Goal: Task Accomplishment & Management: Complete application form

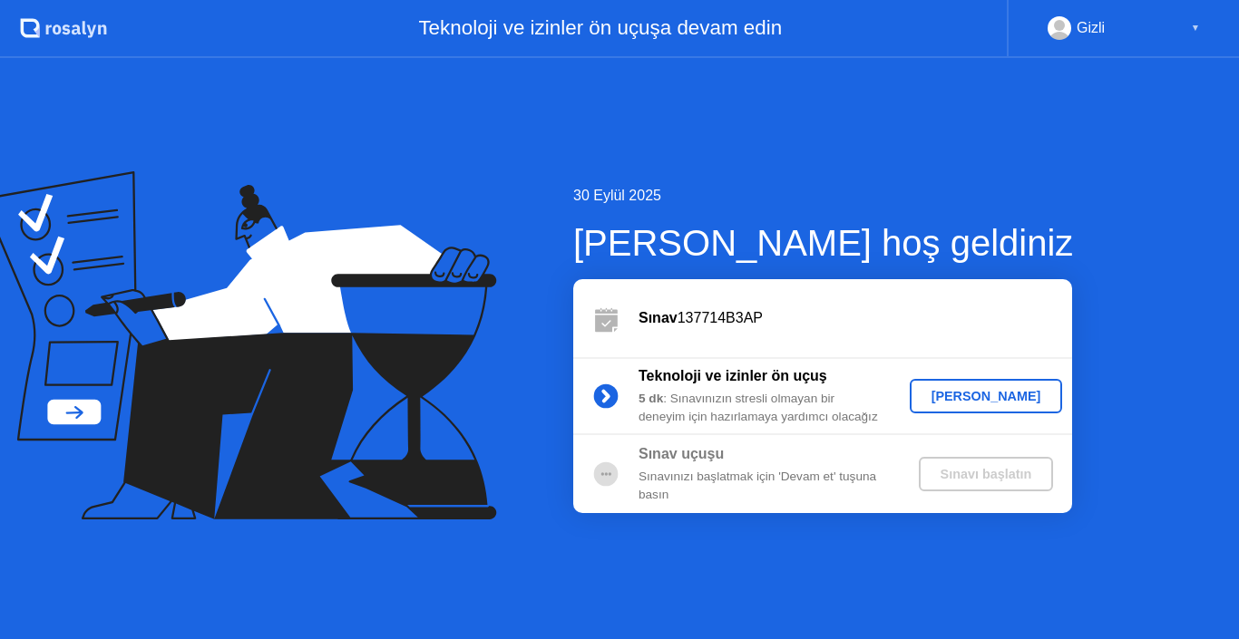
click at [962, 397] on div "[PERSON_NAME]" at bounding box center [986, 396] width 139 height 15
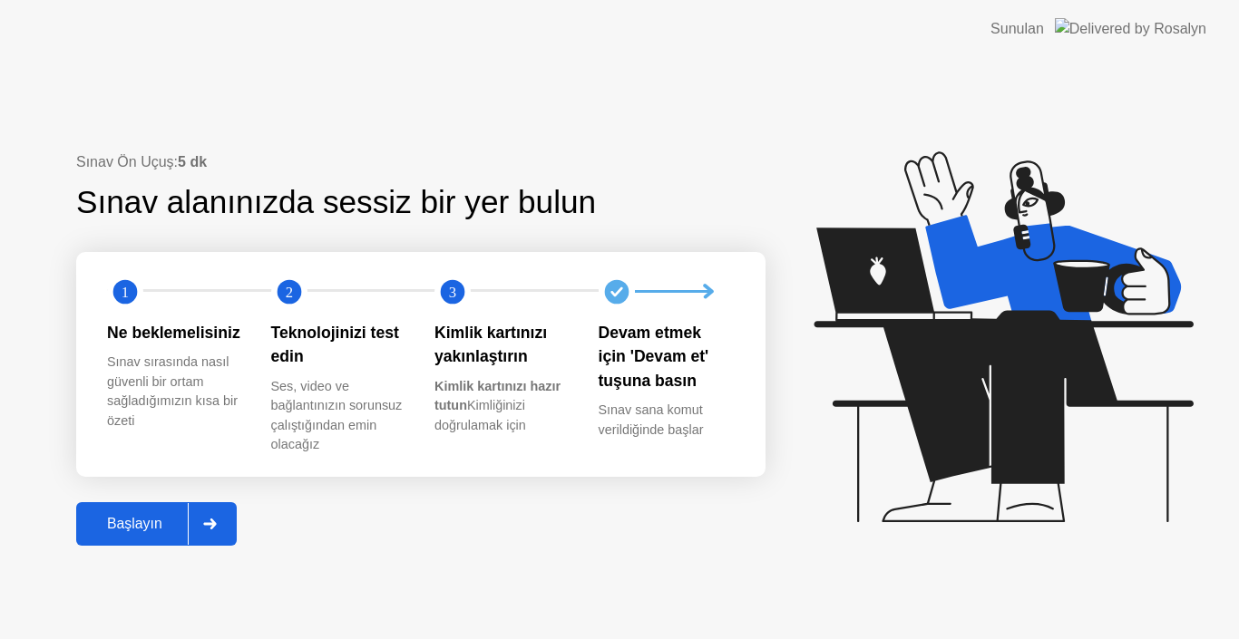
click at [125, 528] on div "Başlayın" at bounding box center [135, 524] width 106 height 16
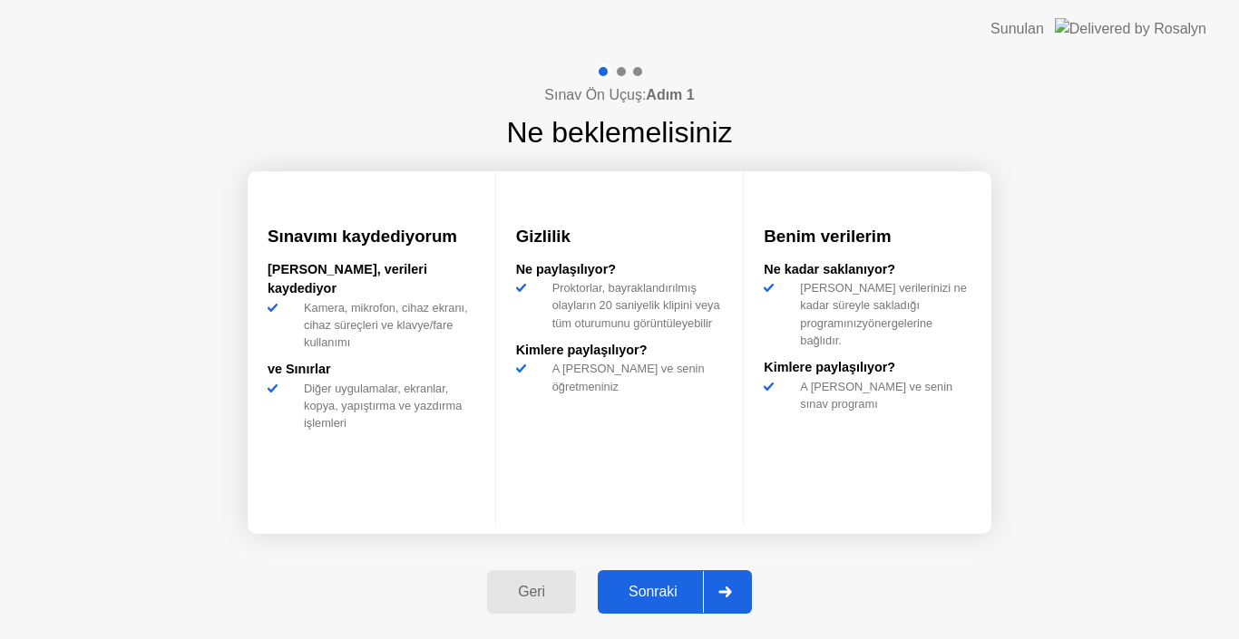
click at [661, 600] on div "Sonraki" at bounding box center [653, 592] width 100 height 16
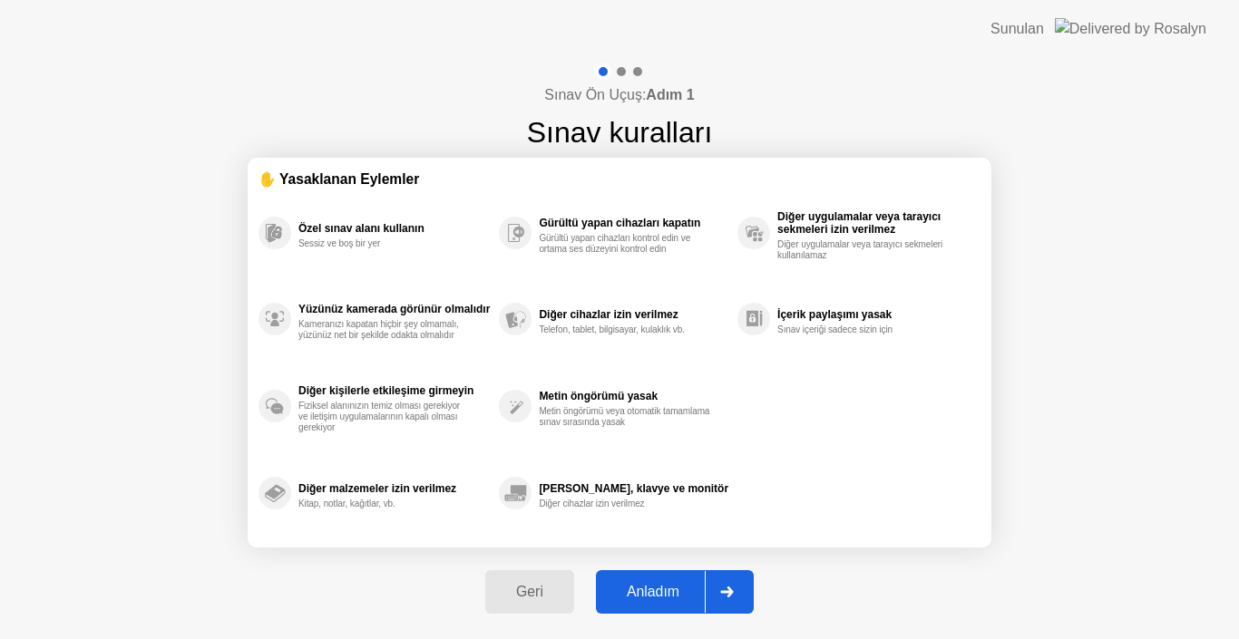
click at [659, 585] on div "Anladım" at bounding box center [652, 592] width 103 height 16
select select "**********"
select select "*******"
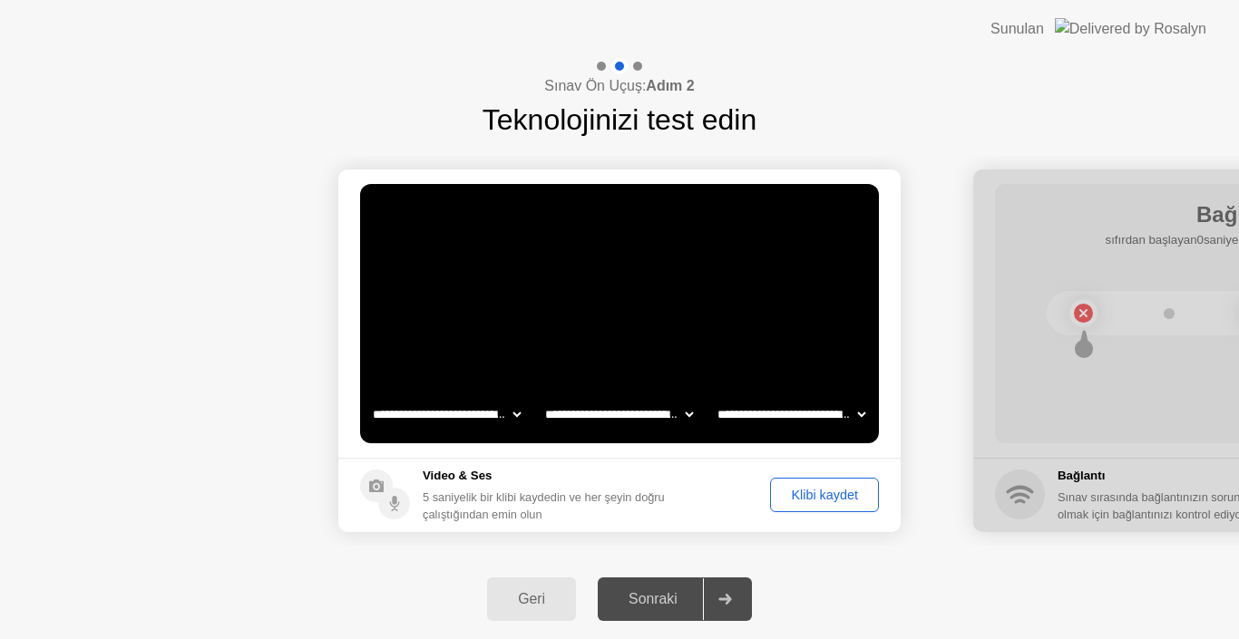
click at [862, 417] on select "**********" at bounding box center [791, 414] width 155 height 36
click at [685, 415] on select "**********" at bounding box center [618, 414] width 155 height 36
click at [850, 421] on select "**********" at bounding box center [791, 414] width 155 height 36
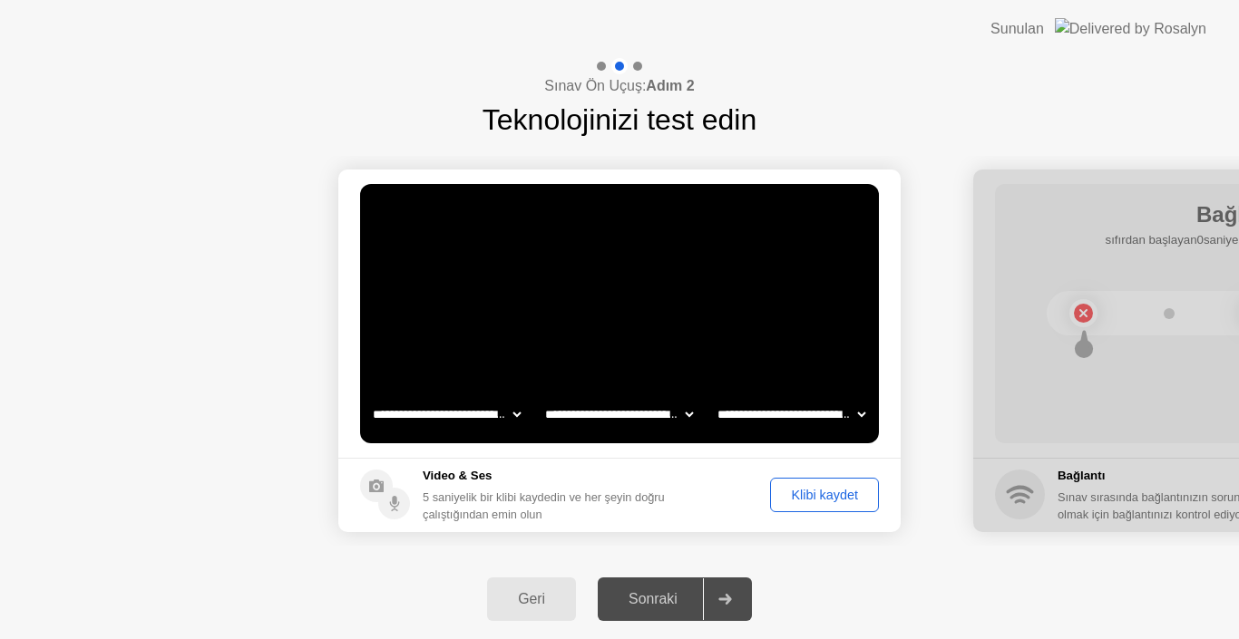
click at [850, 421] on select "**********" at bounding box center [791, 414] width 155 height 36
click at [824, 496] on div "Klibi kaydet" at bounding box center [824, 495] width 96 height 15
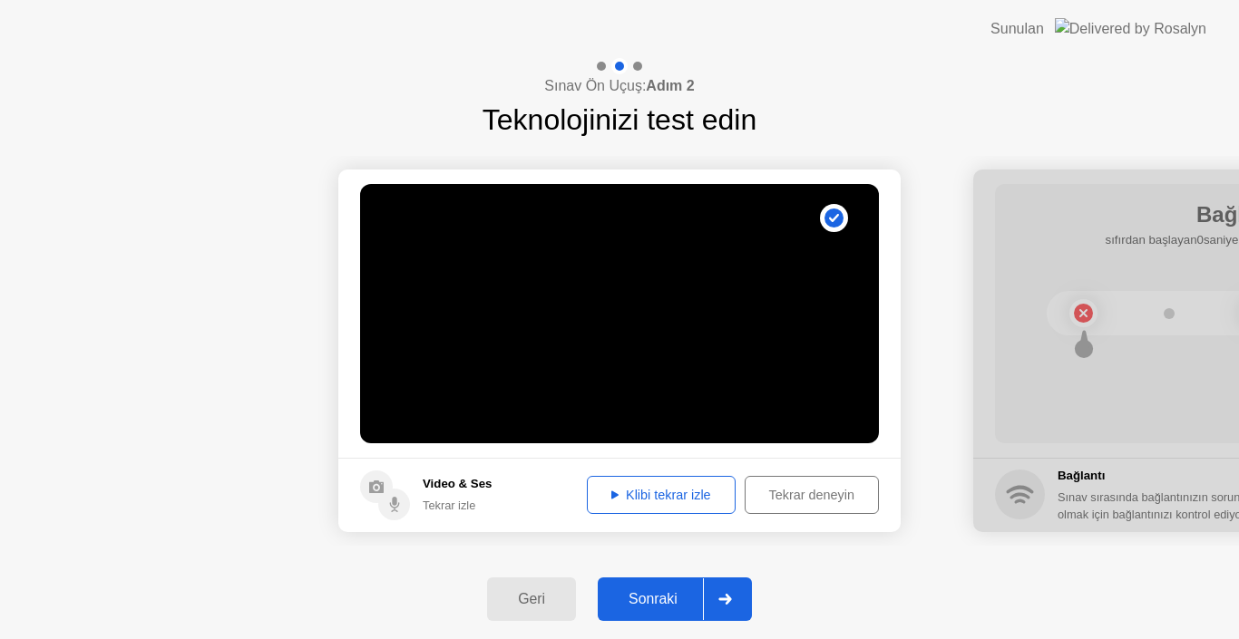
click at [686, 497] on div "Klibi tekrar izle" at bounding box center [661, 495] width 136 height 15
click at [659, 602] on div "Sonraki" at bounding box center [653, 599] width 100 height 16
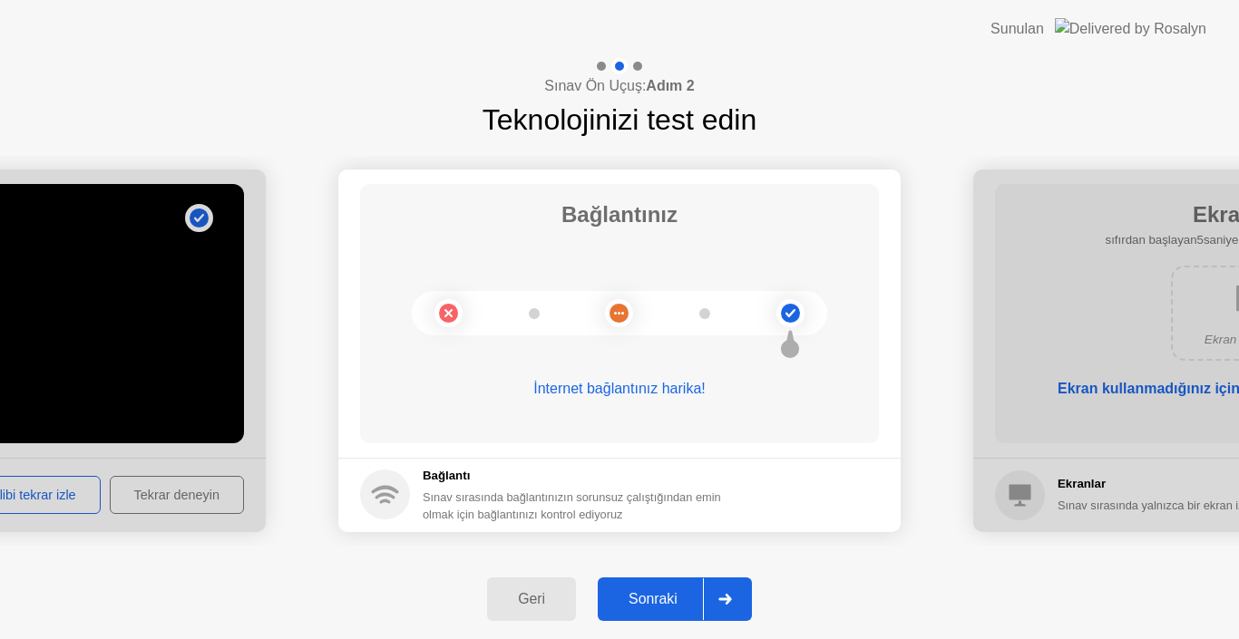
click at [665, 604] on div "Sonraki" at bounding box center [653, 599] width 100 height 16
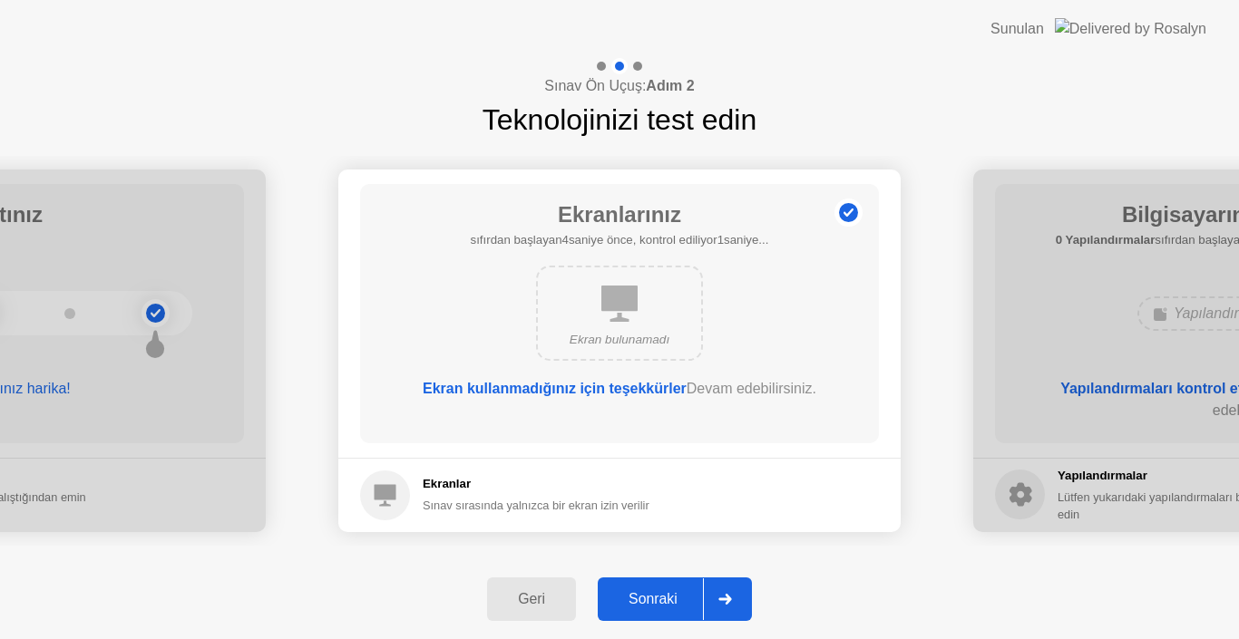
click at [665, 604] on div "Sonraki" at bounding box center [653, 599] width 100 height 16
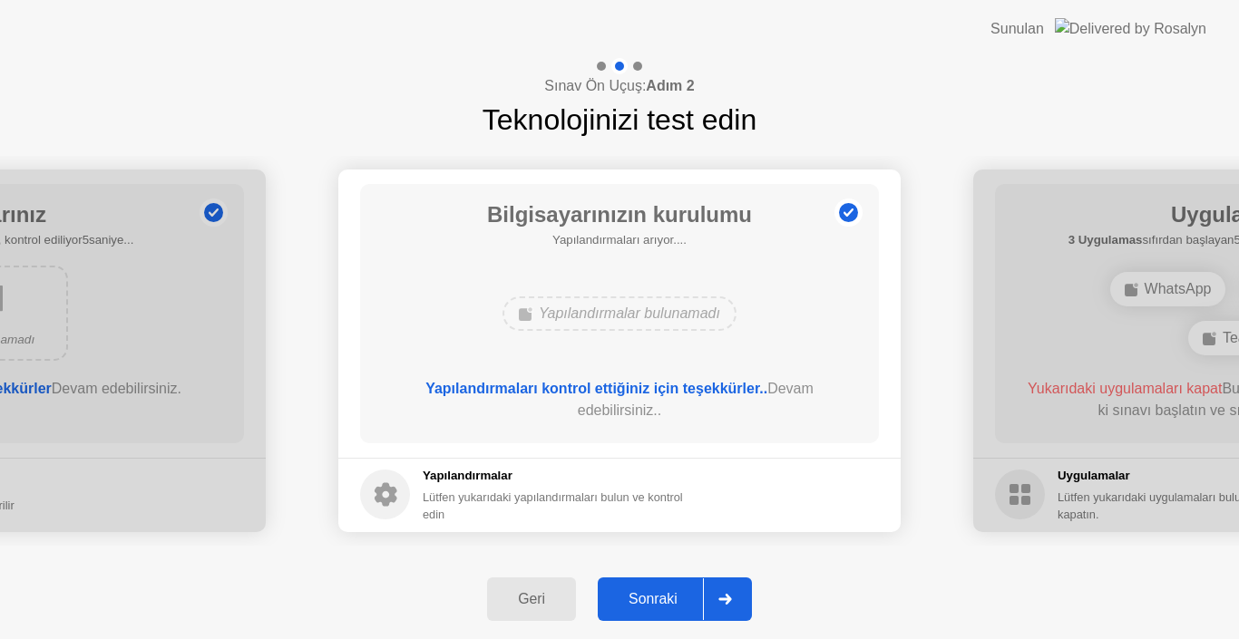
click at [665, 604] on div "Sonraki" at bounding box center [653, 599] width 100 height 16
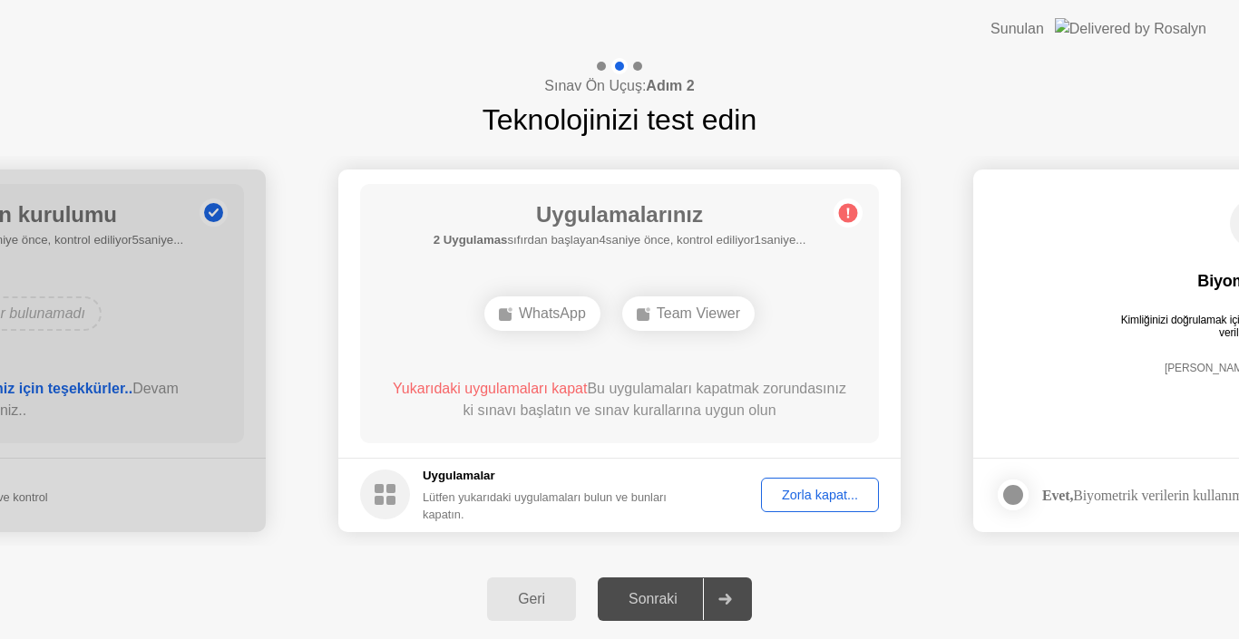
click at [830, 488] on div "Zorla kapat..." at bounding box center [819, 495] width 105 height 15
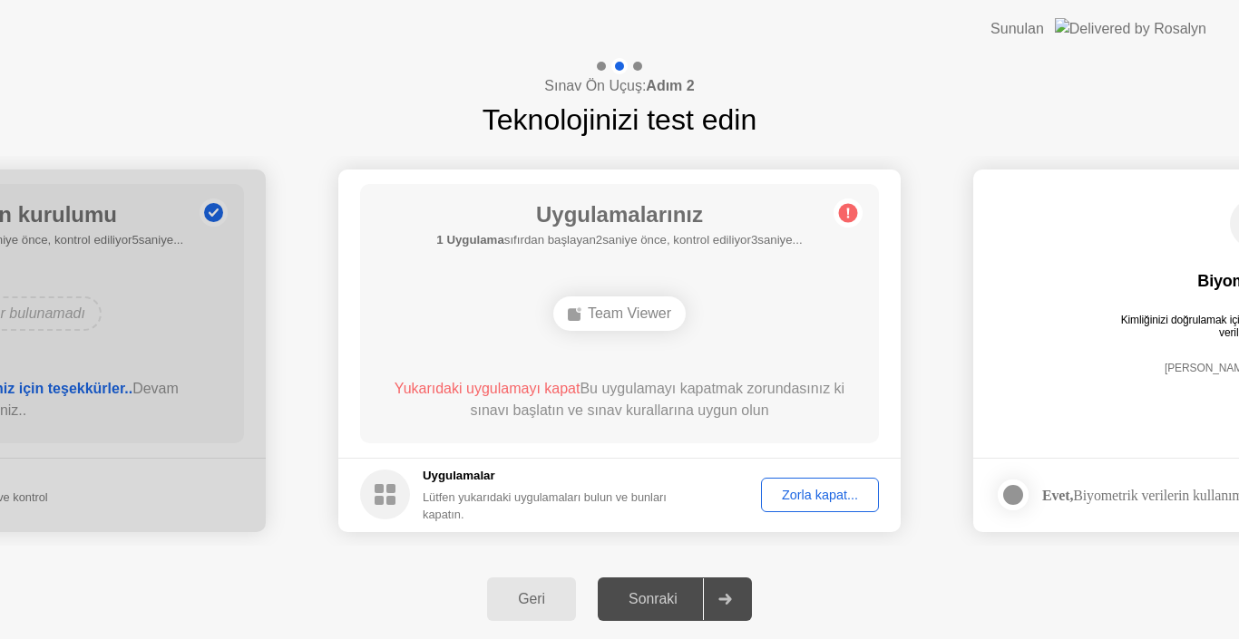
click at [617, 324] on div "Team Viewer" at bounding box center [619, 313] width 132 height 34
click at [801, 502] on div "Zorla kapat..." at bounding box center [819, 495] width 105 height 15
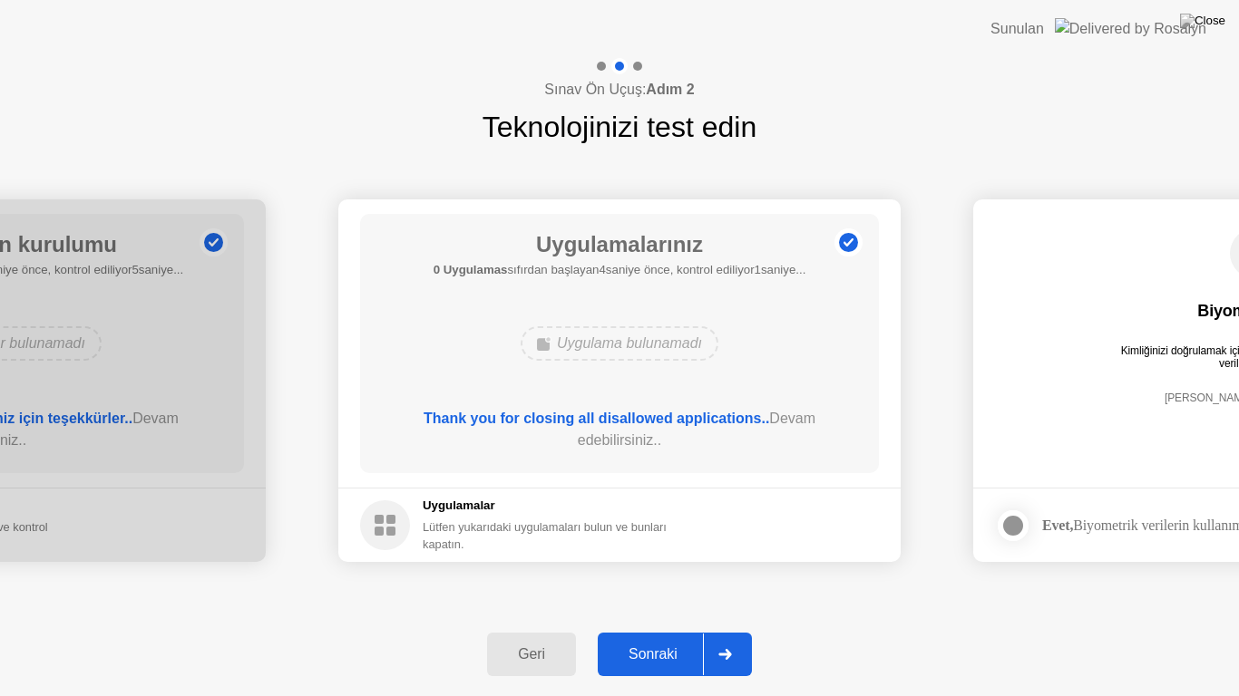
click at [668, 638] on div "Sonraki" at bounding box center [653, 654] width 100 height 16
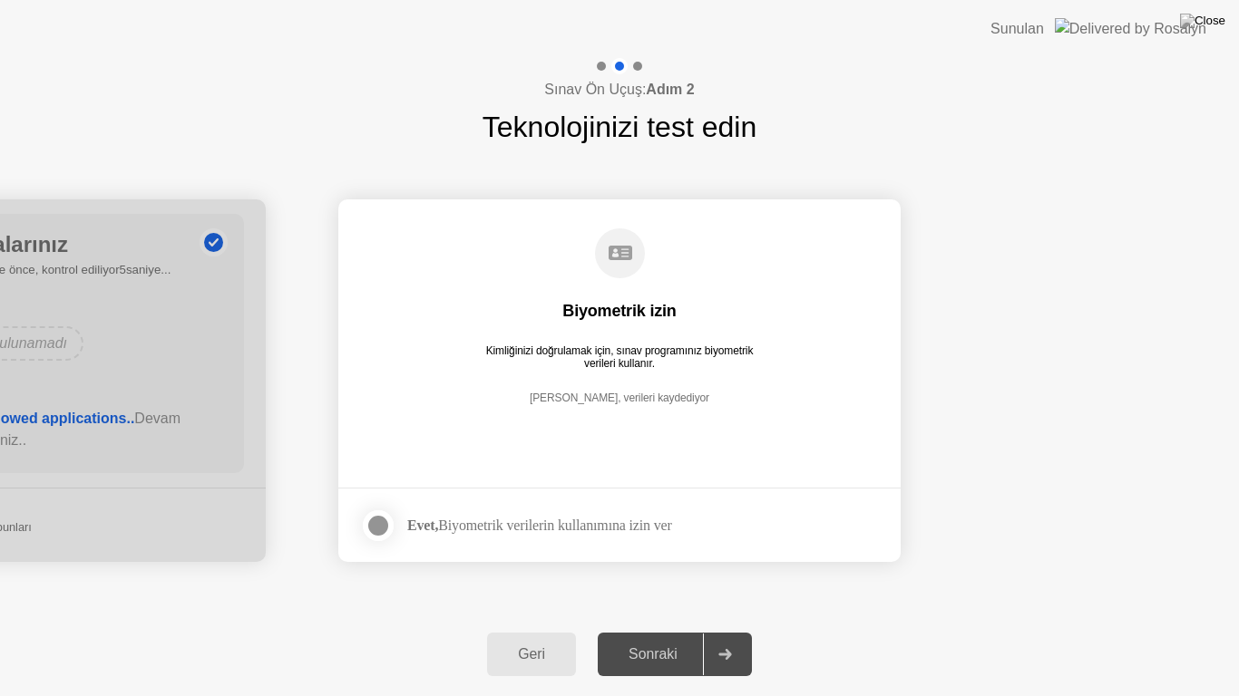
click at [671, 528] on div "Evet, Biyometrik verilerin kullanımına izin ver" at bounding box center [539, 525] width 265 height 17
click at [380, 520] on div at bounding box center [378, 526] width 22 height 22
click at [660, 638] on div "Sonraki" at bounding box center [653, 654] width 100 height 16
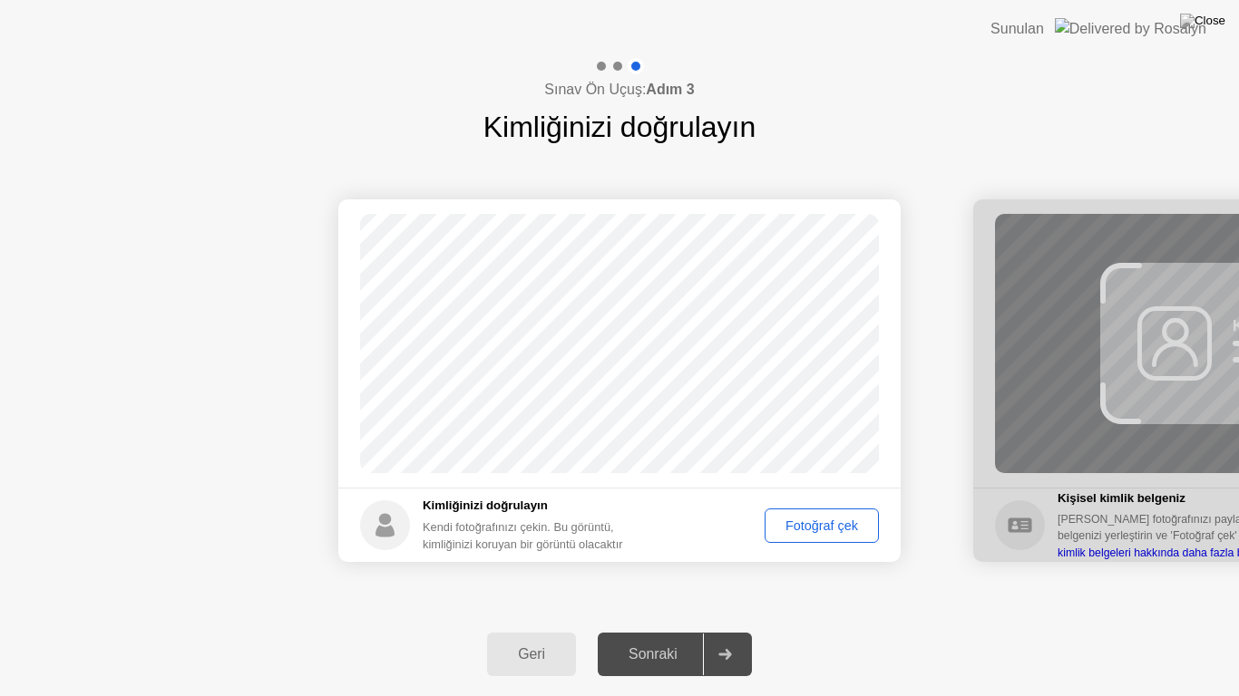
click at [815, 533] on div "Fotoğraf çek" at bounding box center [822, 526] width 102 height 15
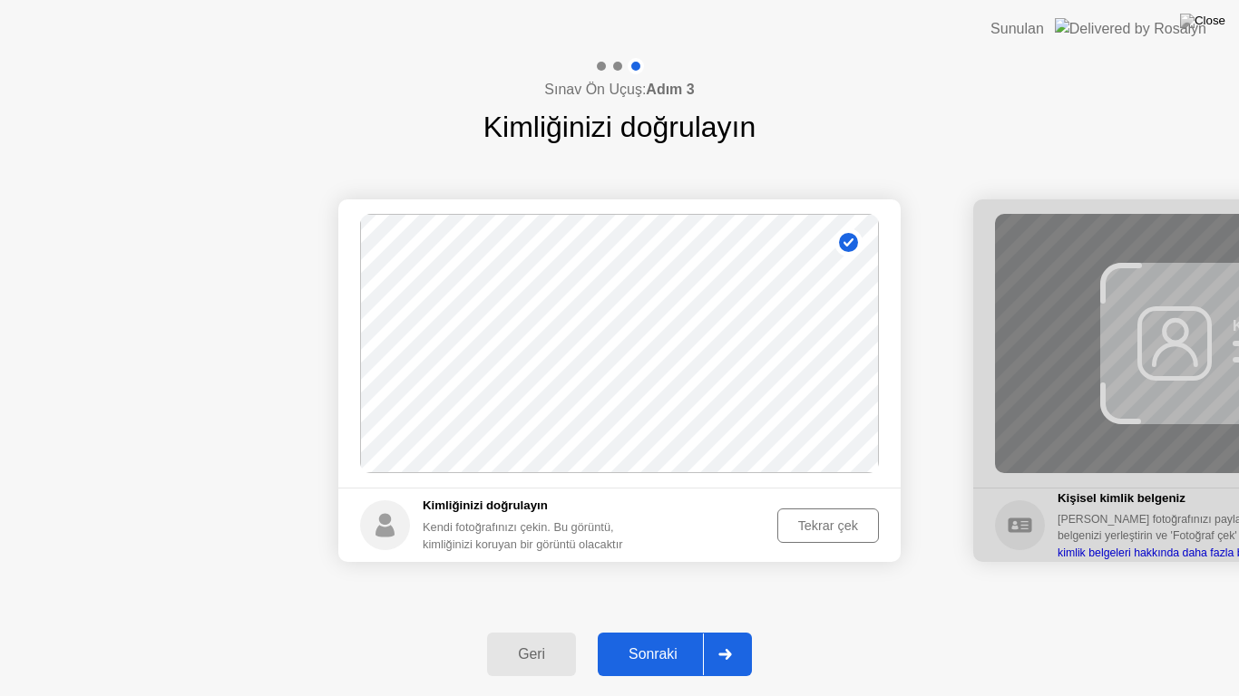
click at [663, 638] on button "Sonraki" at bounding box center [674, 655] width 154 height 44
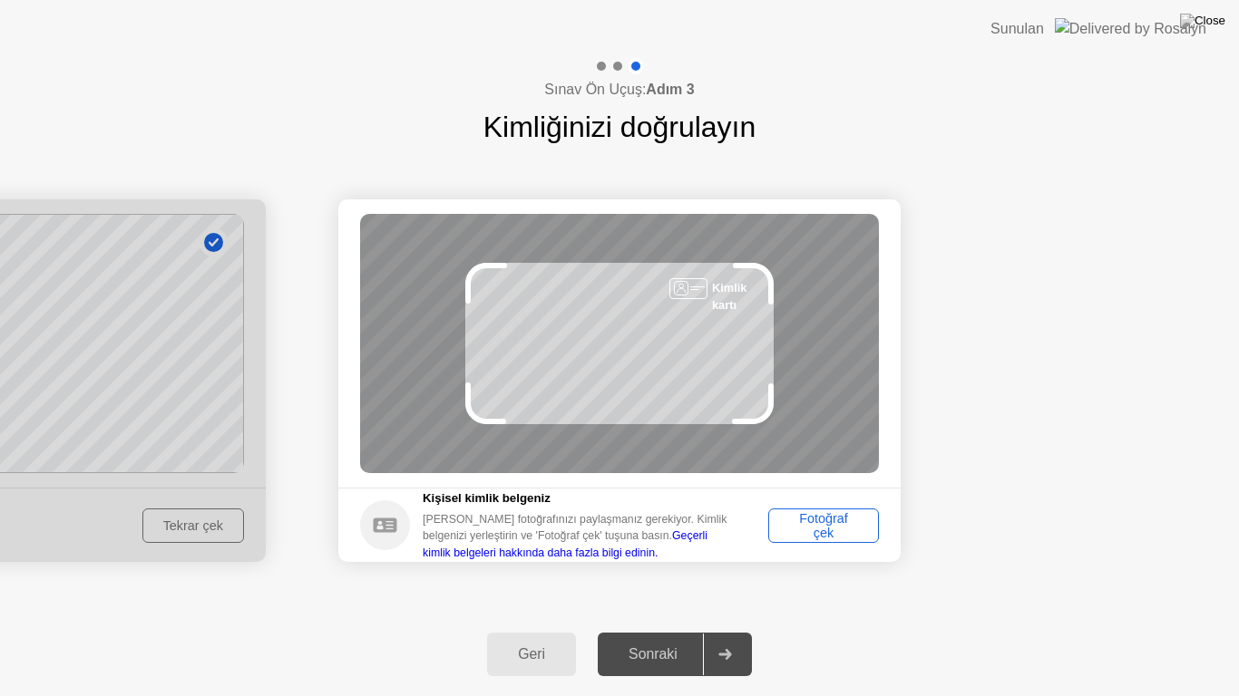
click at [811, 526] on div "Fotoğraf çek" at bounding box center [823, 525] width 98 height 29
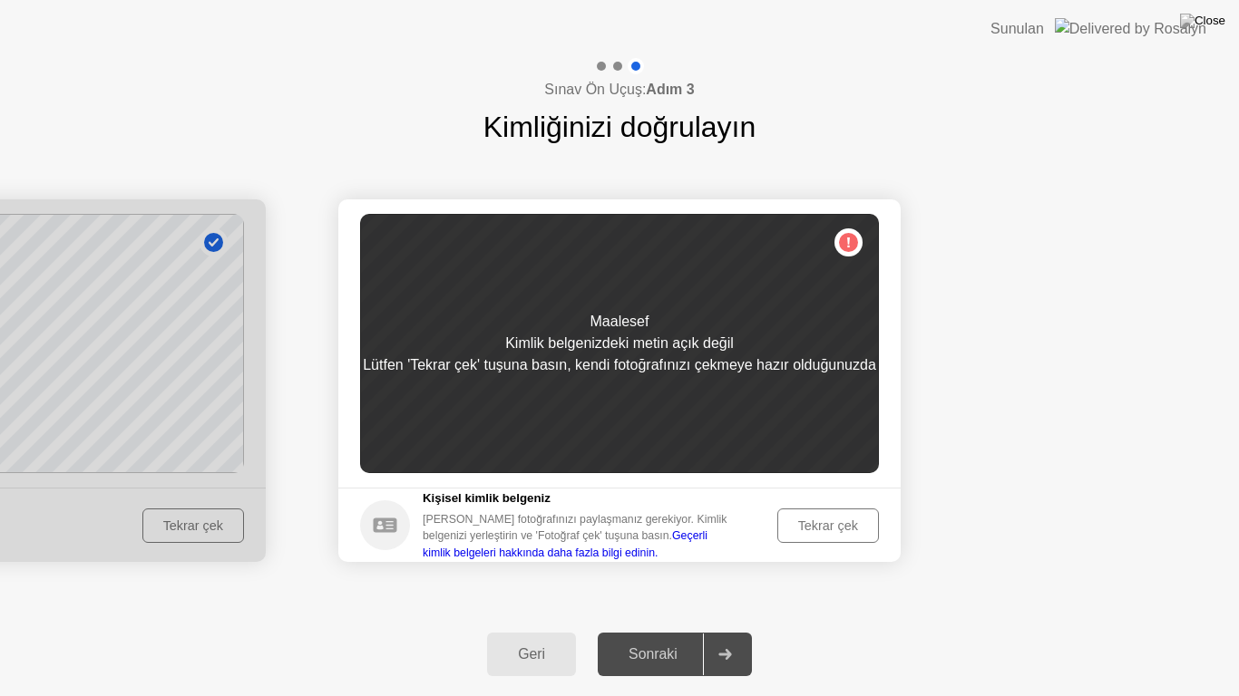
click at [811, 526] on div "Tekrar çek" at bounding box center [827, 526] width 89 height 15
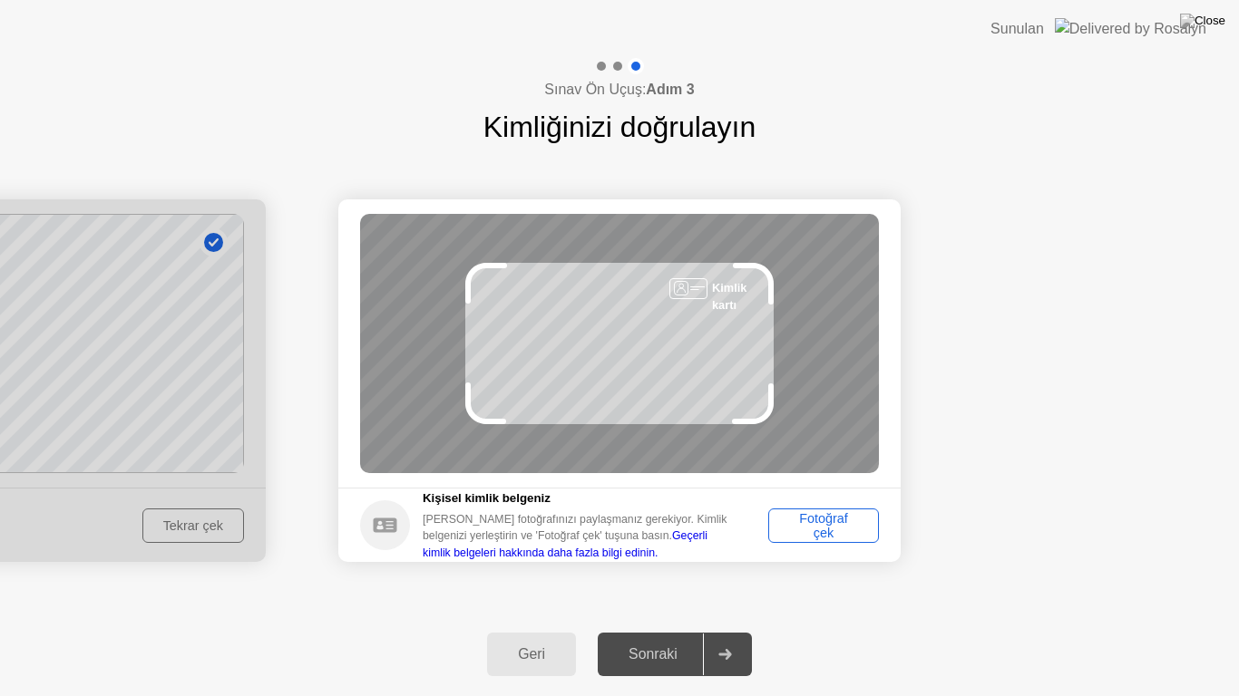
click at [811, 526] on div "Fotoğraf çek" at bounding box center [823, 525] width 98 height 29
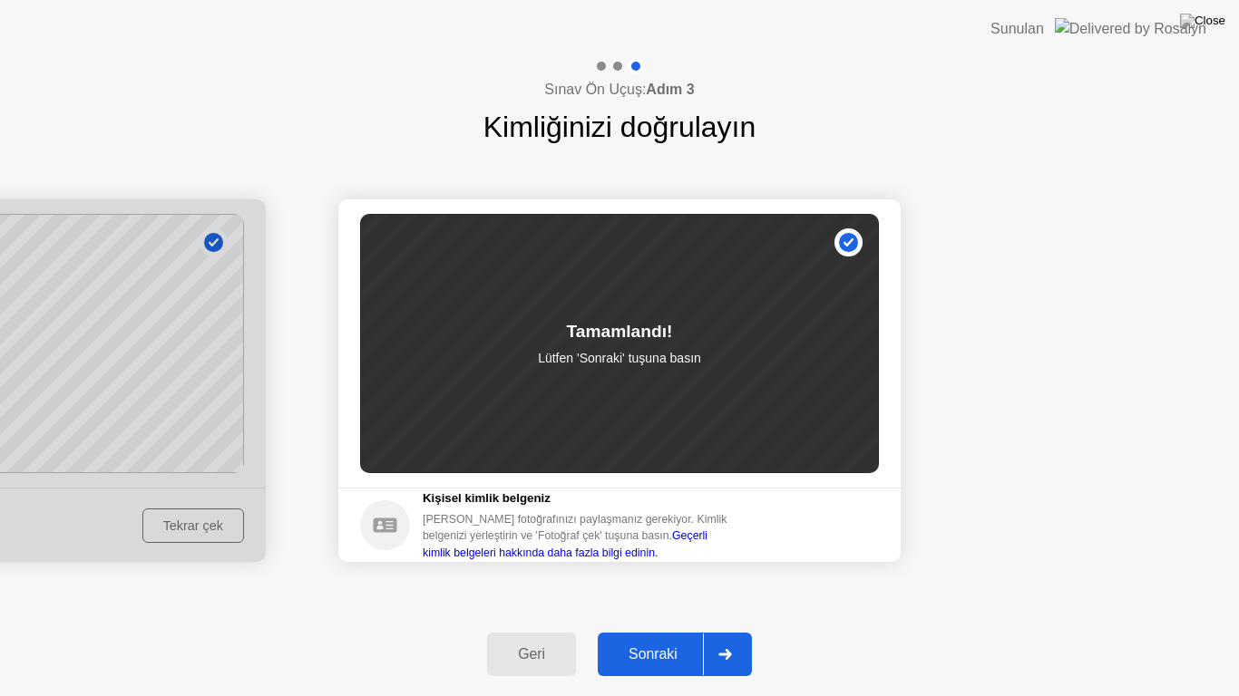
click at [661, 638] on div "Sonraki" at bounding box center [653, 654] width 100 height 16
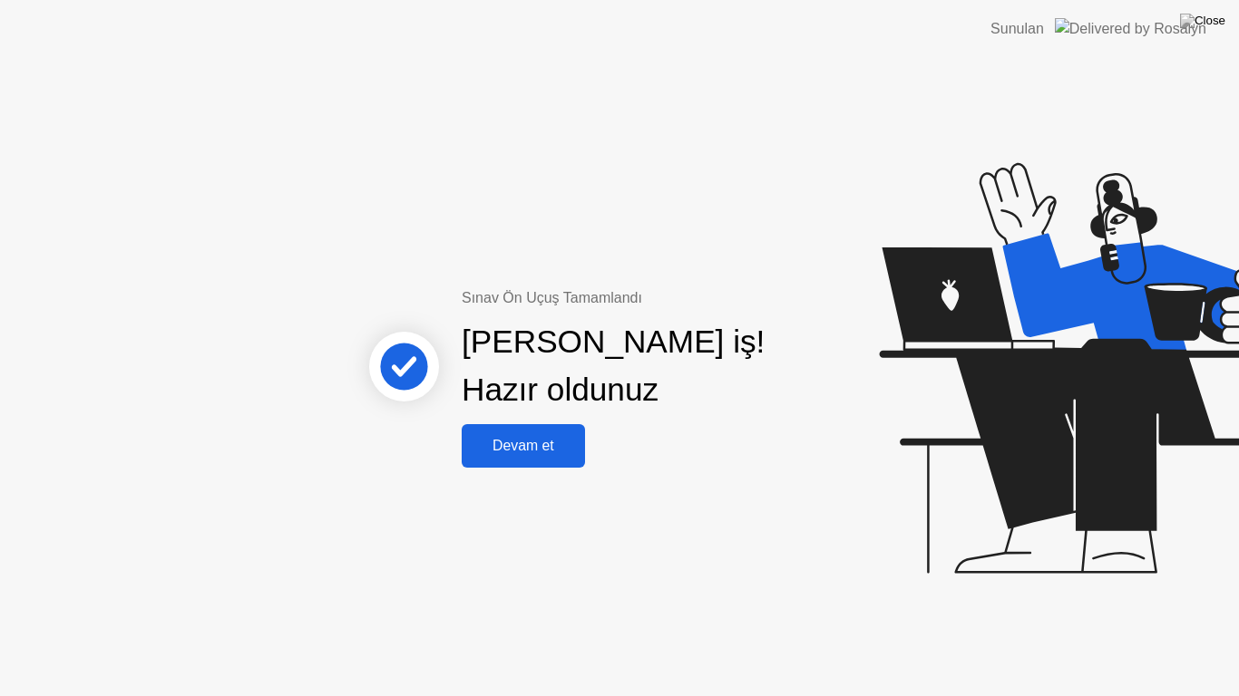
click at [521, 432] on button "Devam et" at bounding box center [522, 446] width 123 height 44
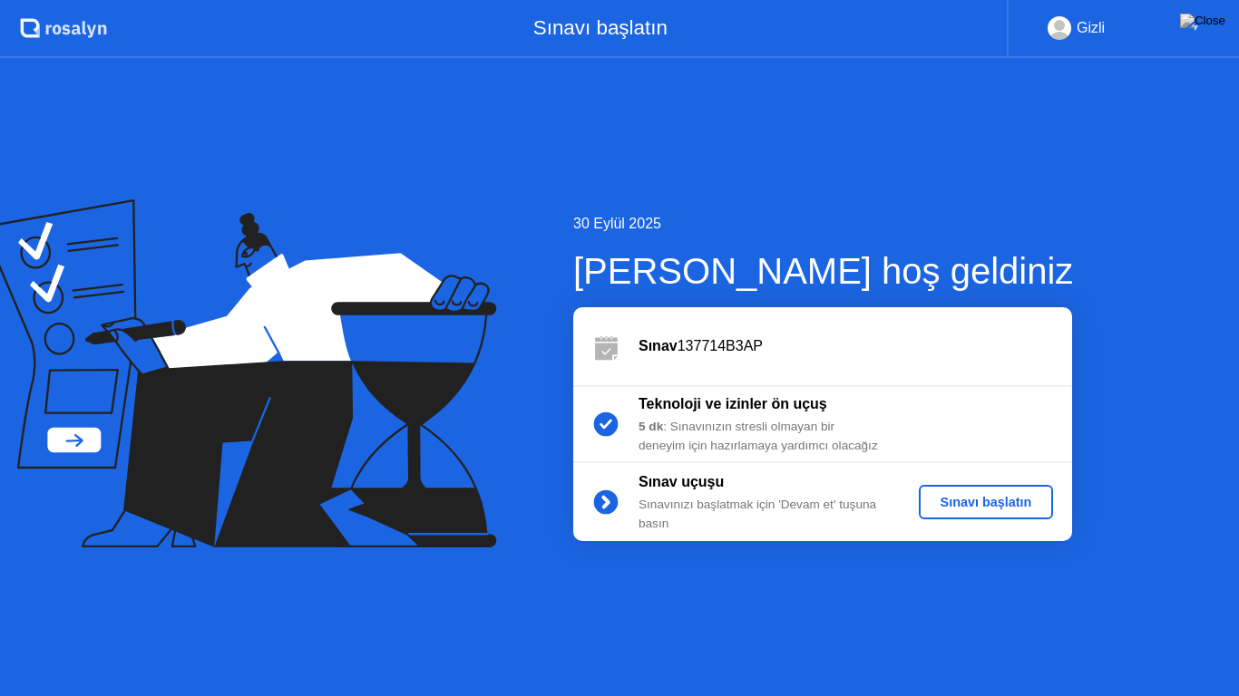
click at [1009, 496] on div "Sınavı başlatın" at bounding box center [986, 502] width 121 height 15
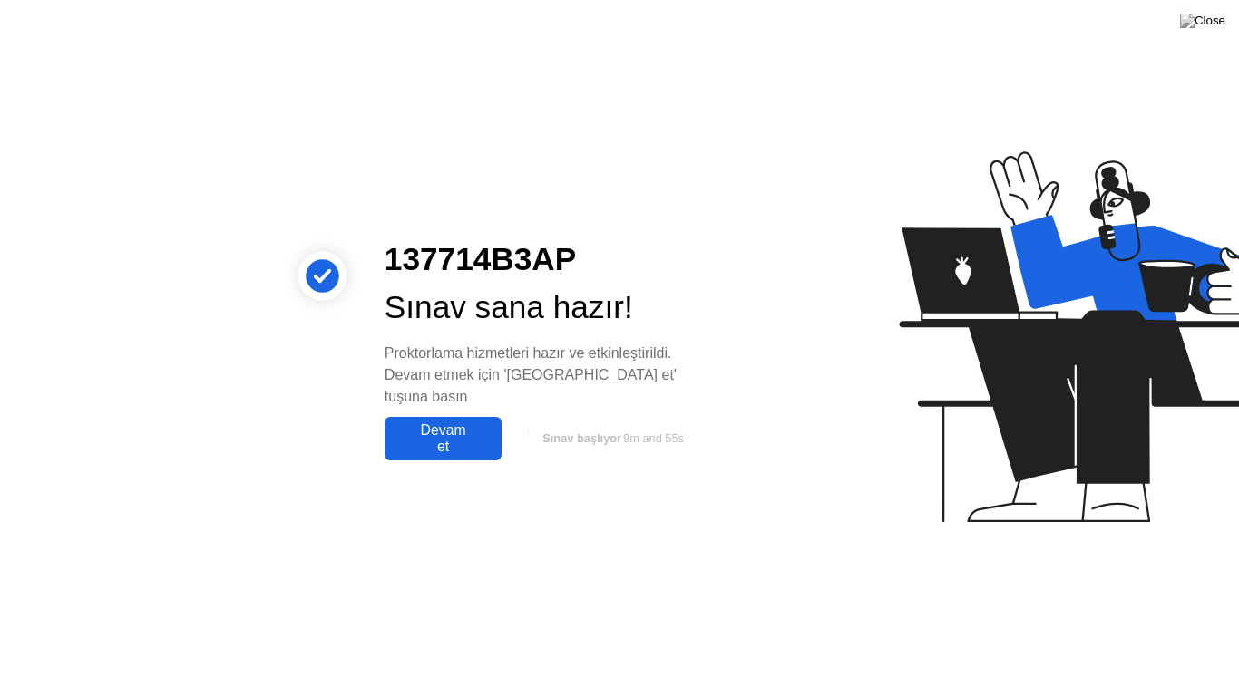
click at [479, 432] on div "Devam et" at bounding box center [443, 439] width 106 height 33
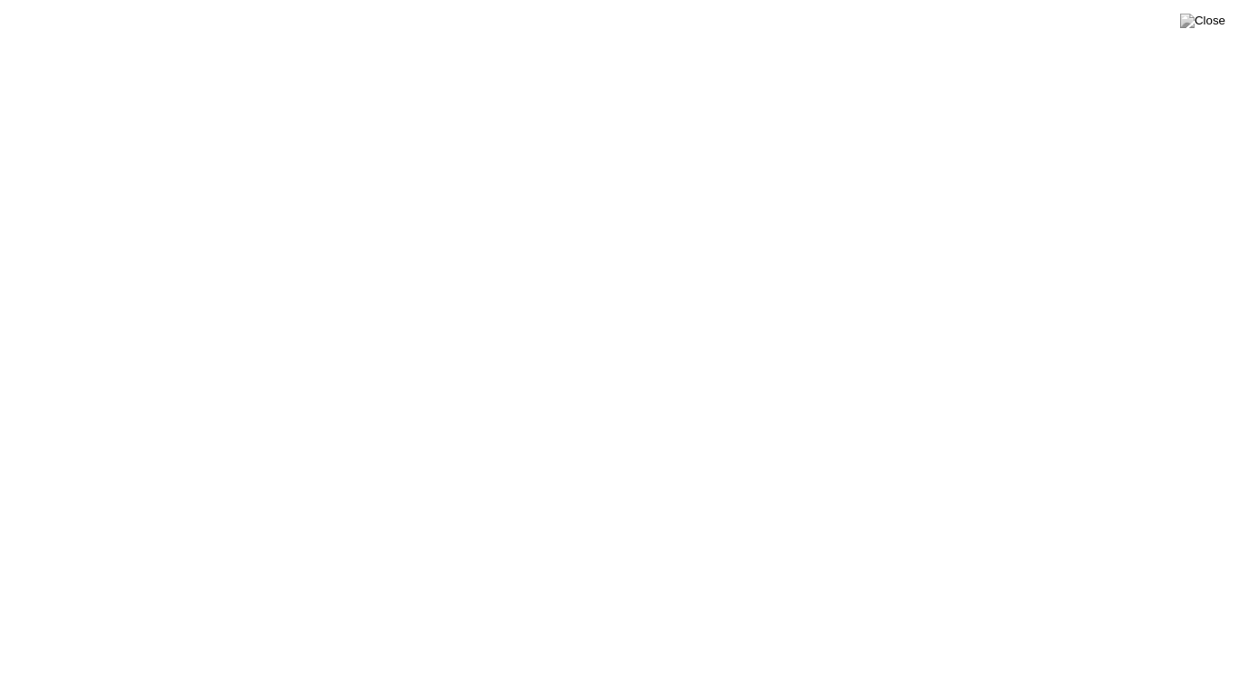
click div "Uygulamayı kapat"
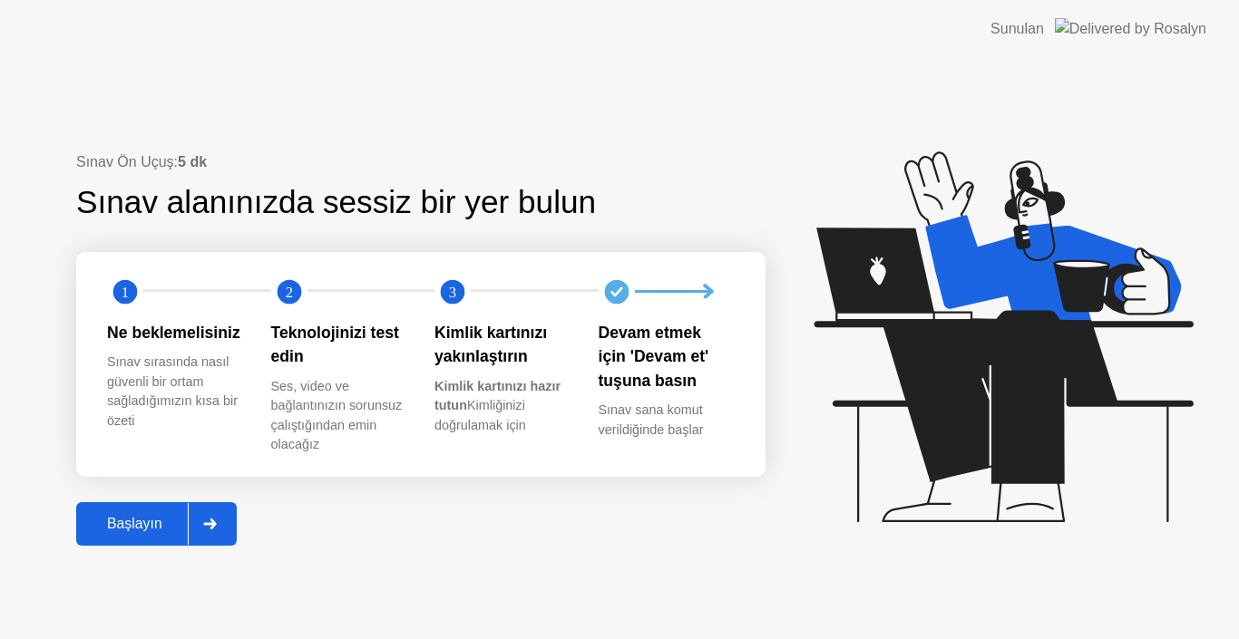
click at [148, 527] on div "Başlayın" at bounding box center [135, 524] width 106 height 16
